Goal: Task Accomplishment & Management: Manage account settings

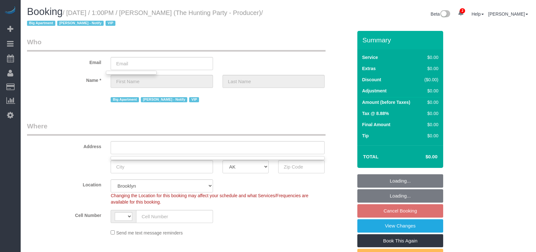
scroll to position [56, 0]
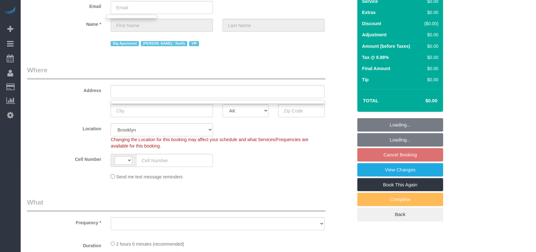
select select "string:stripe-pm_1Rtzof4VGloSiKo7440tZ5Fk"
select select "2"
select select "120"
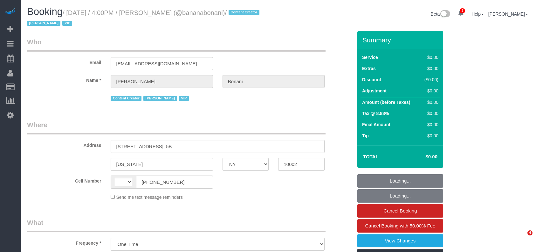
select select "NY"
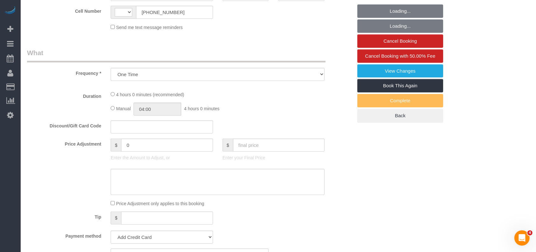
select select "string:[GEOGRAPHIC_DATA]"
select select "string:stripe-pm_1Qmhaz4VGloSiKo72zDteGts"
select select "240"
select select "number:89"
select select "number:90"
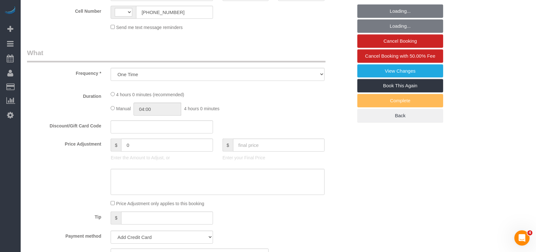
select select "number:15"
select select "number:7"
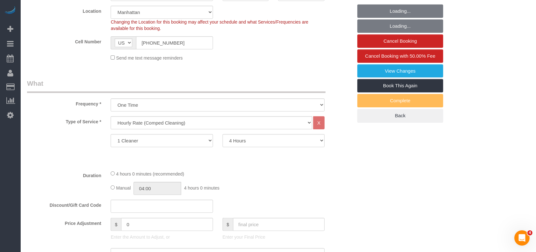
select select "spot1"
select select "object:1356"
